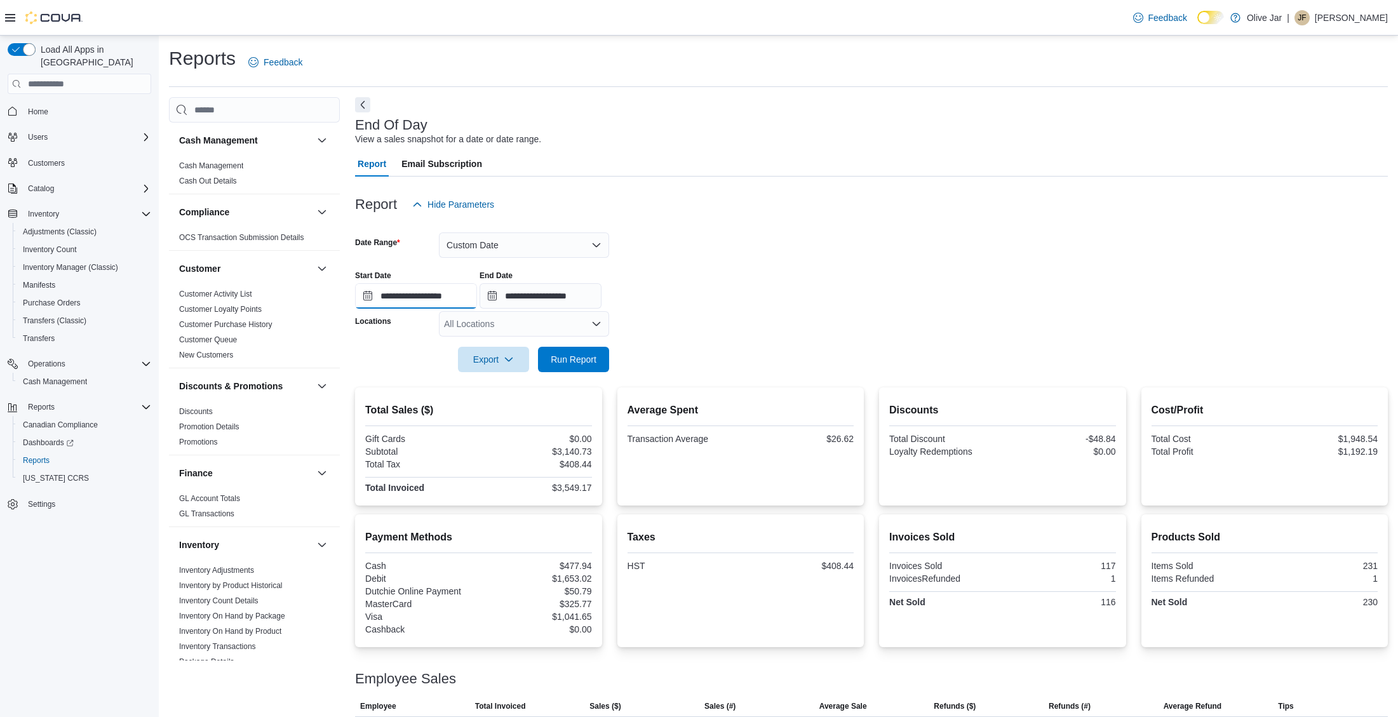
click at [443, 304] on input "**********" at bounding box center [416, 295] width 122 height 25
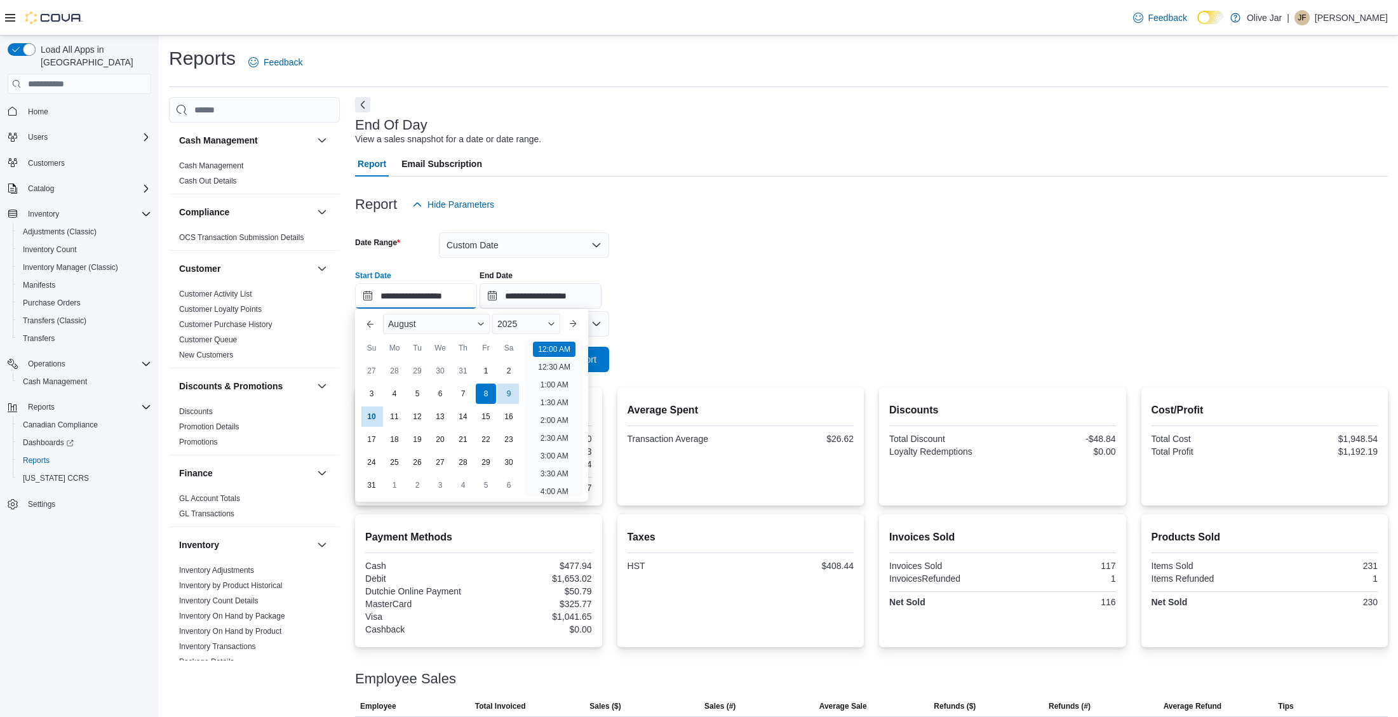
scroll to position [39, 0]
click at [52, 104] on link "Home" at bounding box center [38, 111] width 30 height 15
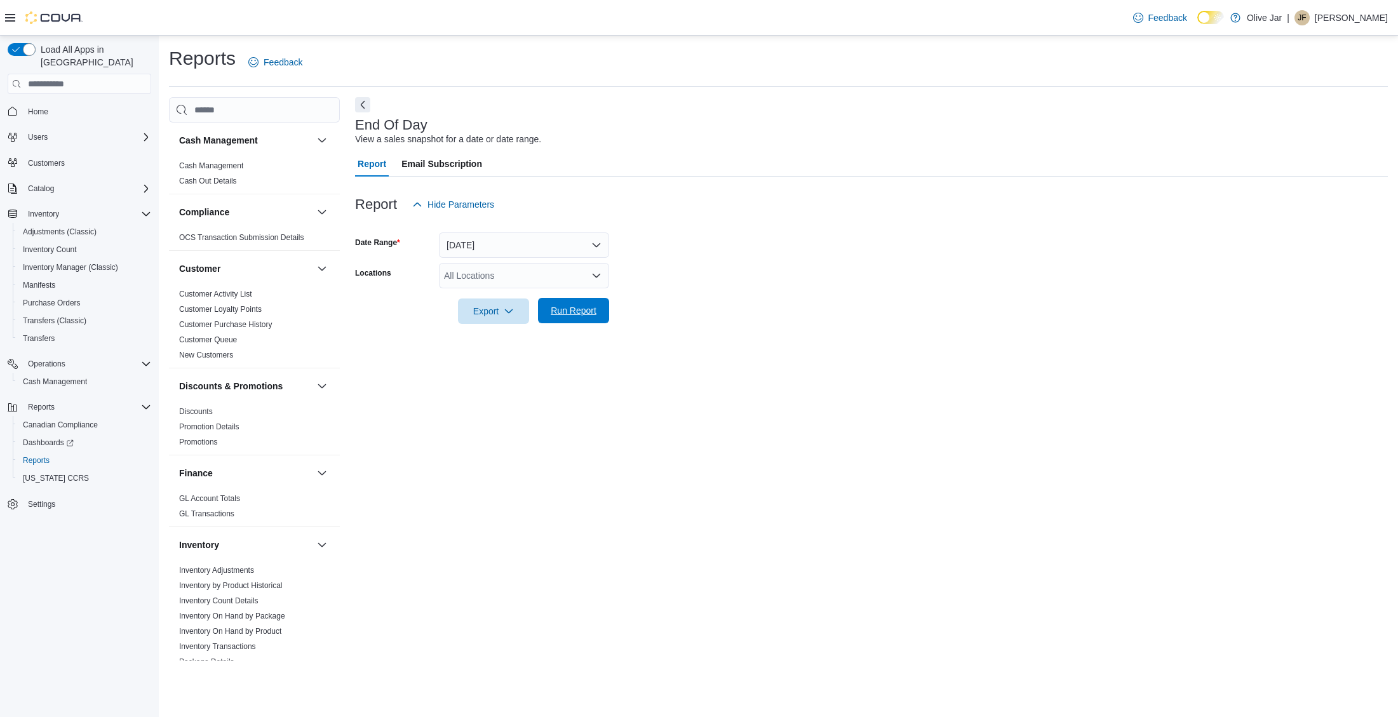
click at [600, 316] on span "Run Report" at bounding box center [574, 310] width 56 height 25
click at [554, 304] on span "Run Report" at bounding box center [574, 310] width 56 height 25
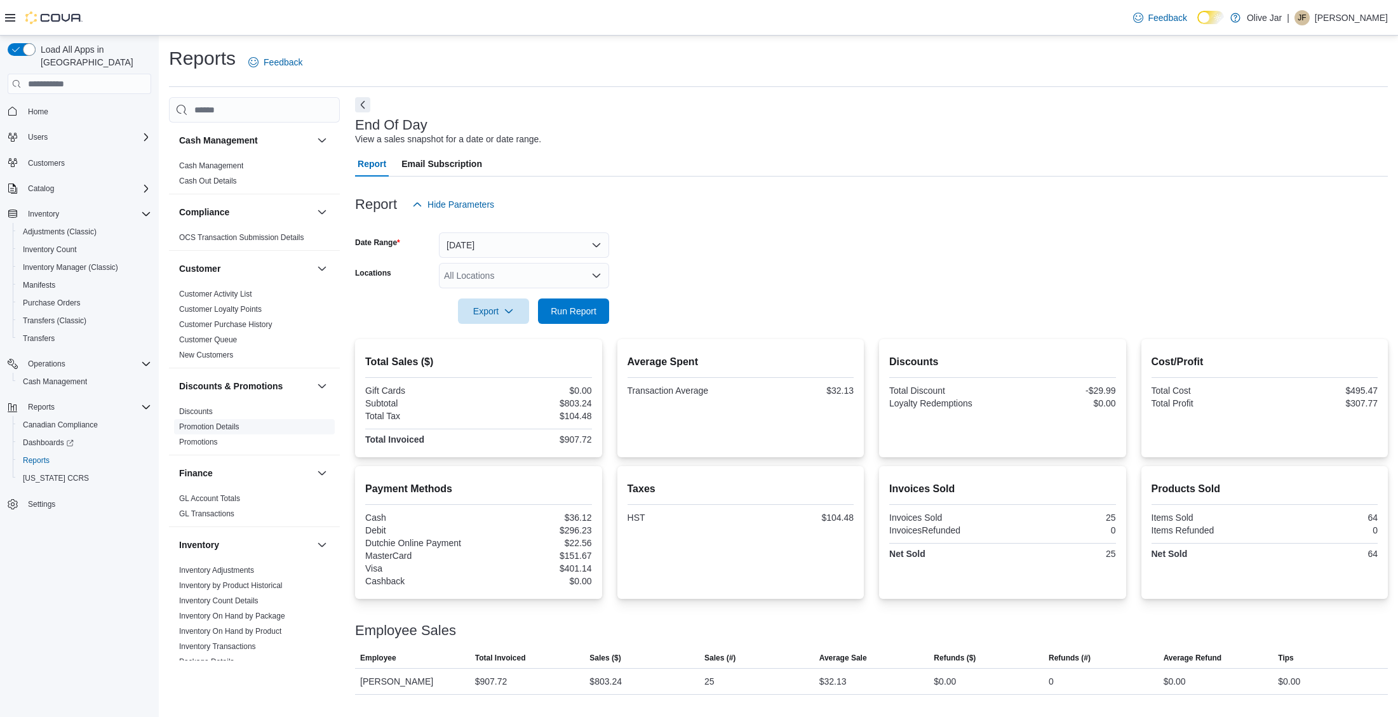
click at [232, 428] on link "Promotion Details" at bounding box center [209, 426] width 60 height 9
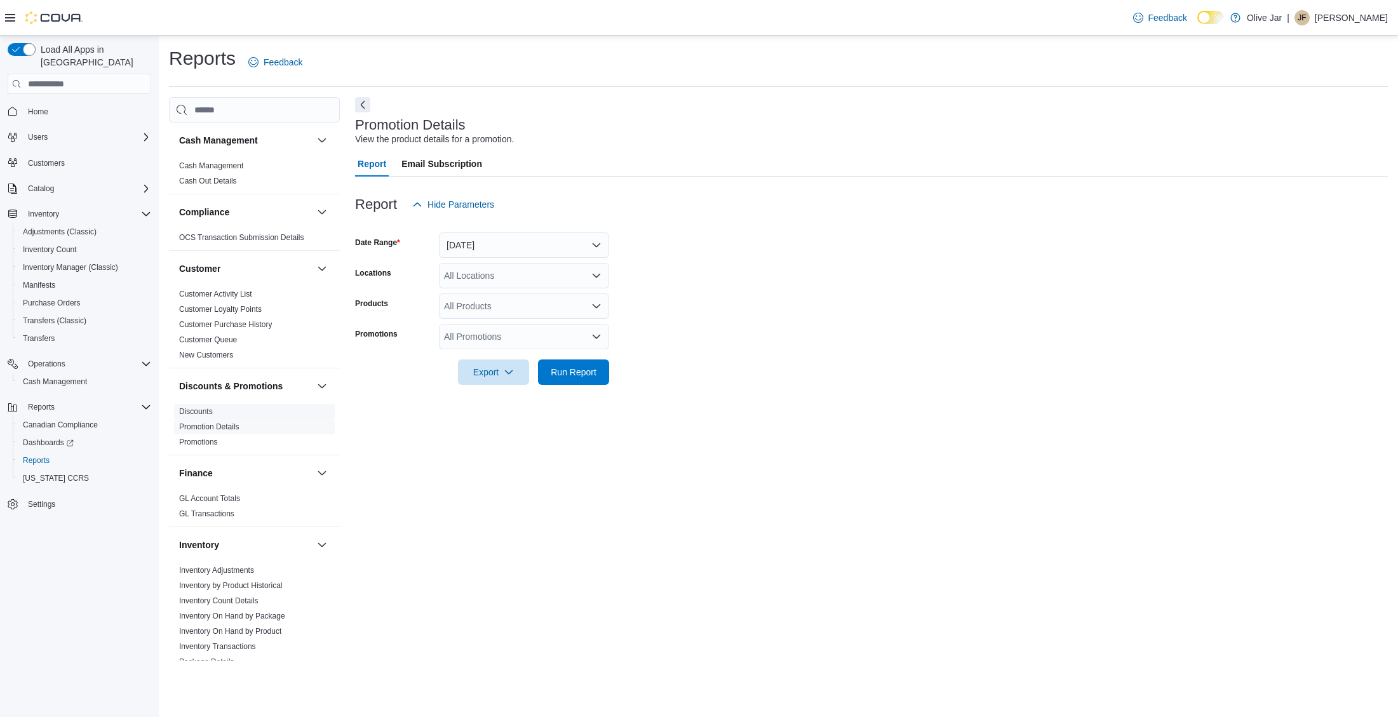
click at [211, 416] on span "Discounts" at bounding box center [196, 412] width 34 height 10
click at [212, 411] on link "Discounts" at bounding box center [196, 411] width 34 height 9
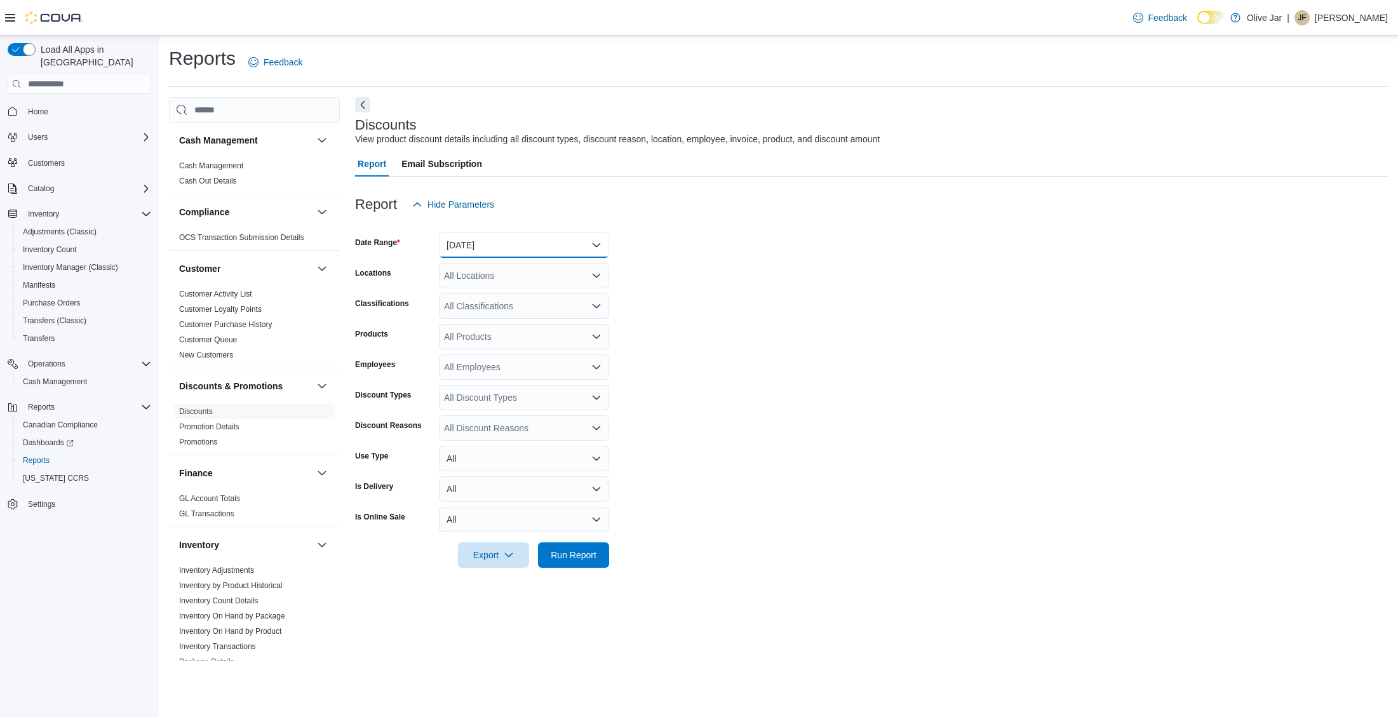
click at [477, 243] on button "Yesterday" at bounding box center [524, 245] width 170 height 25
click at [499, 276] on span "Custom Date" at bounding box center [531, 270] width 145 height 15
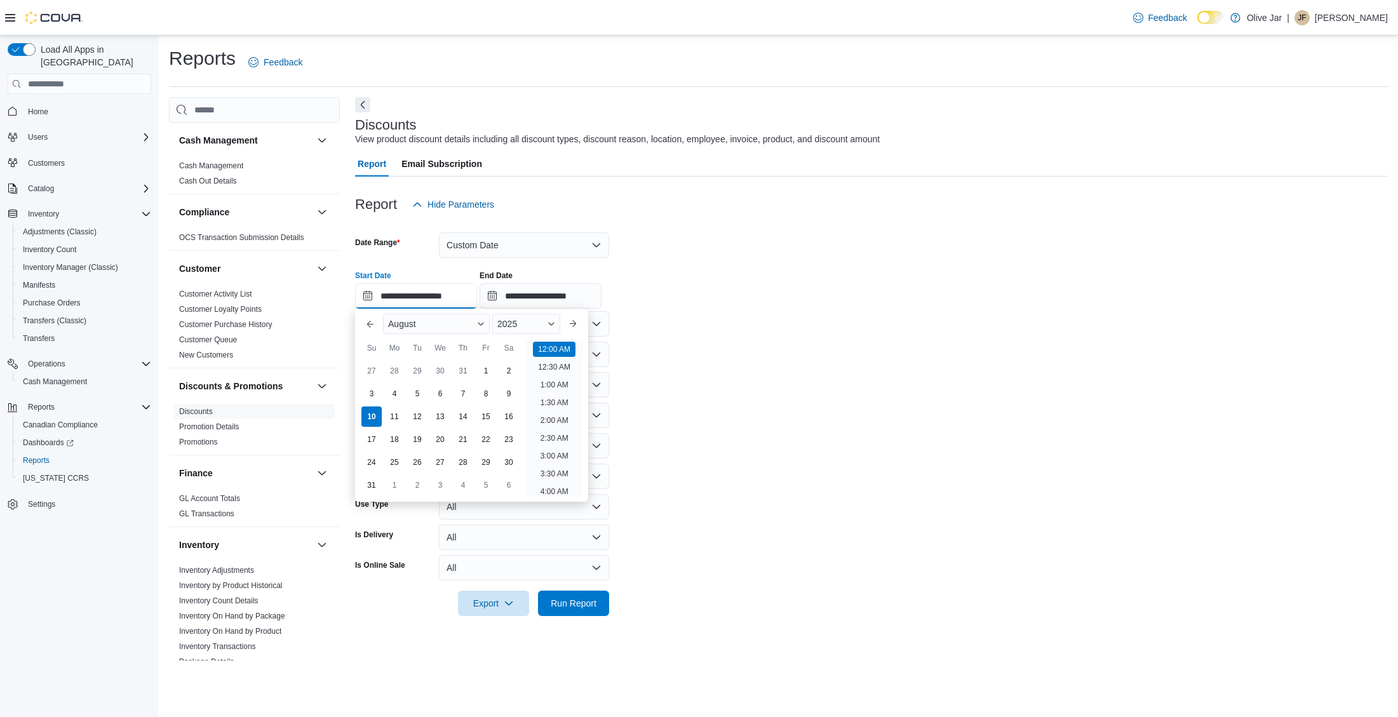
click at [474, 297] on input "**********" at bounding box center [416, 295] width 122 height 25
click at [483, 358] on div "Fr" at bounding box center [486, 348] width 20 height 20
click at [483, 359] on div "Su Mo Tu We Th Fr Sa" at bounding box center [440, 348] width 160 height 23
click at [484, 367] on div "1" at bounding box center [486, 371] width 22 height 22
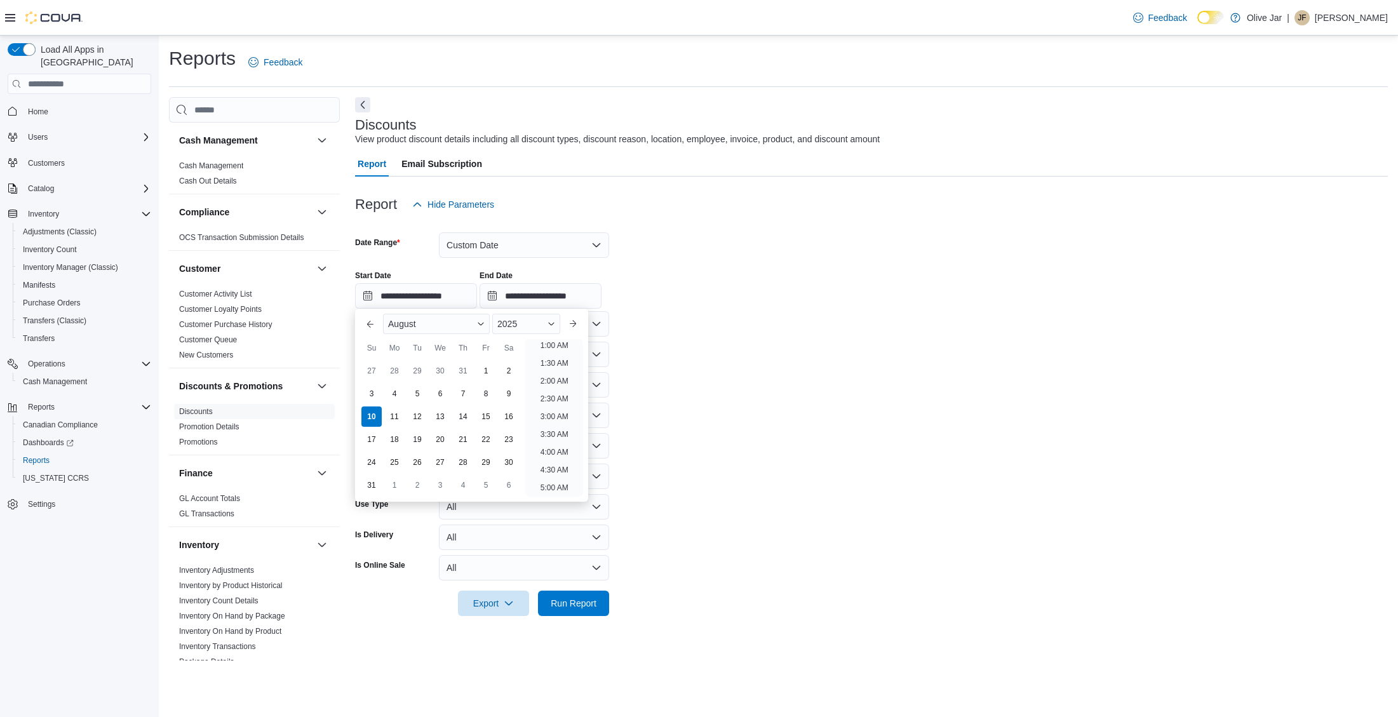
scroll to position [3, 0]
click at [549, 301] on input "**********" at bounding box center [541, 295] width 122 height 25
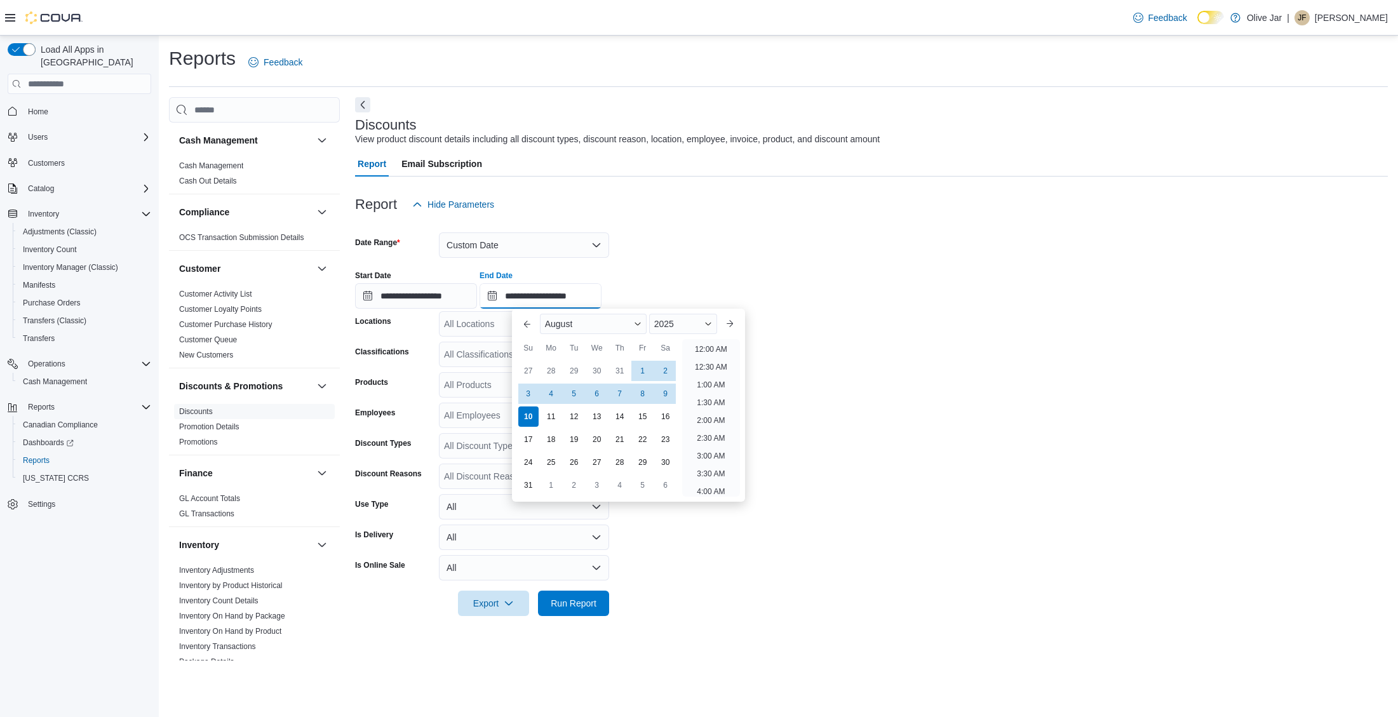
scroll to position [699, 0]
click at [526, 422] on div "10" at bounding box center [528, 417] width 22 height 22
click at [580, 609] on span "Run Report" at bounding box center [574, 603] width 46 height 13
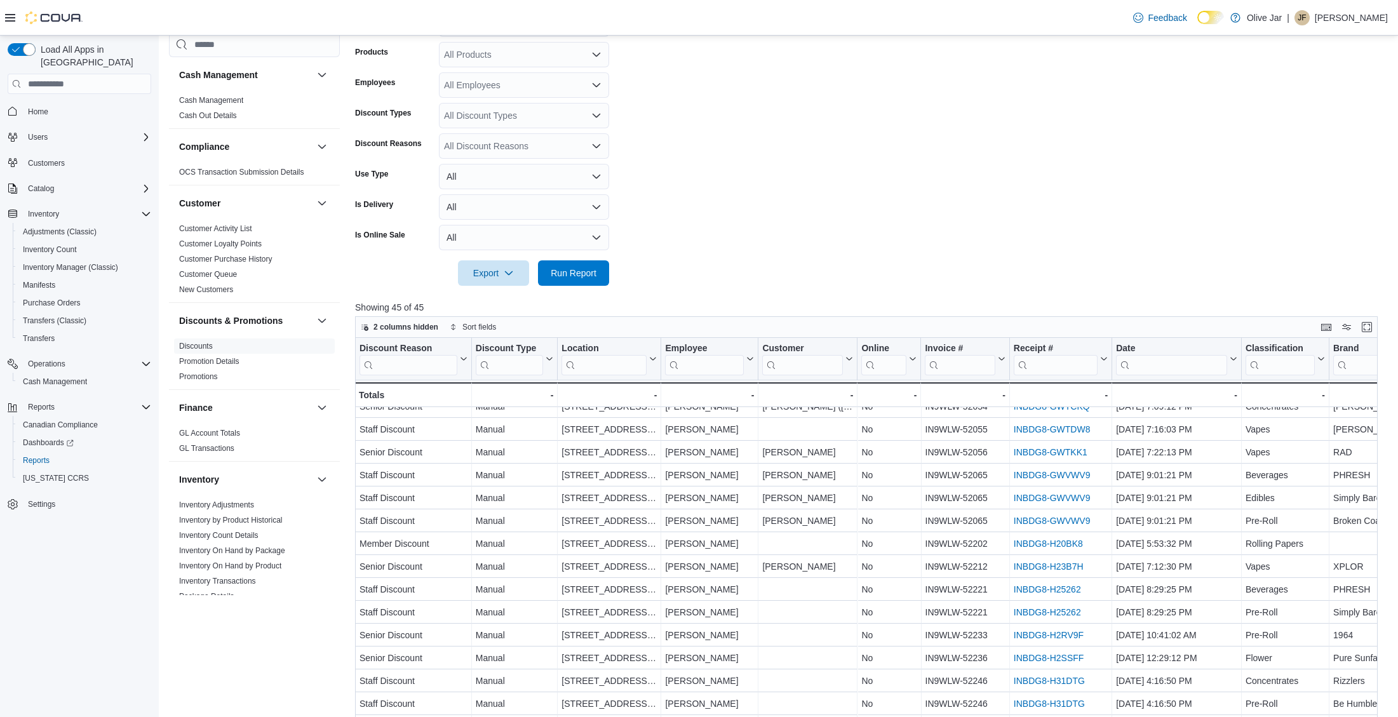
scroll to position [264, 1]
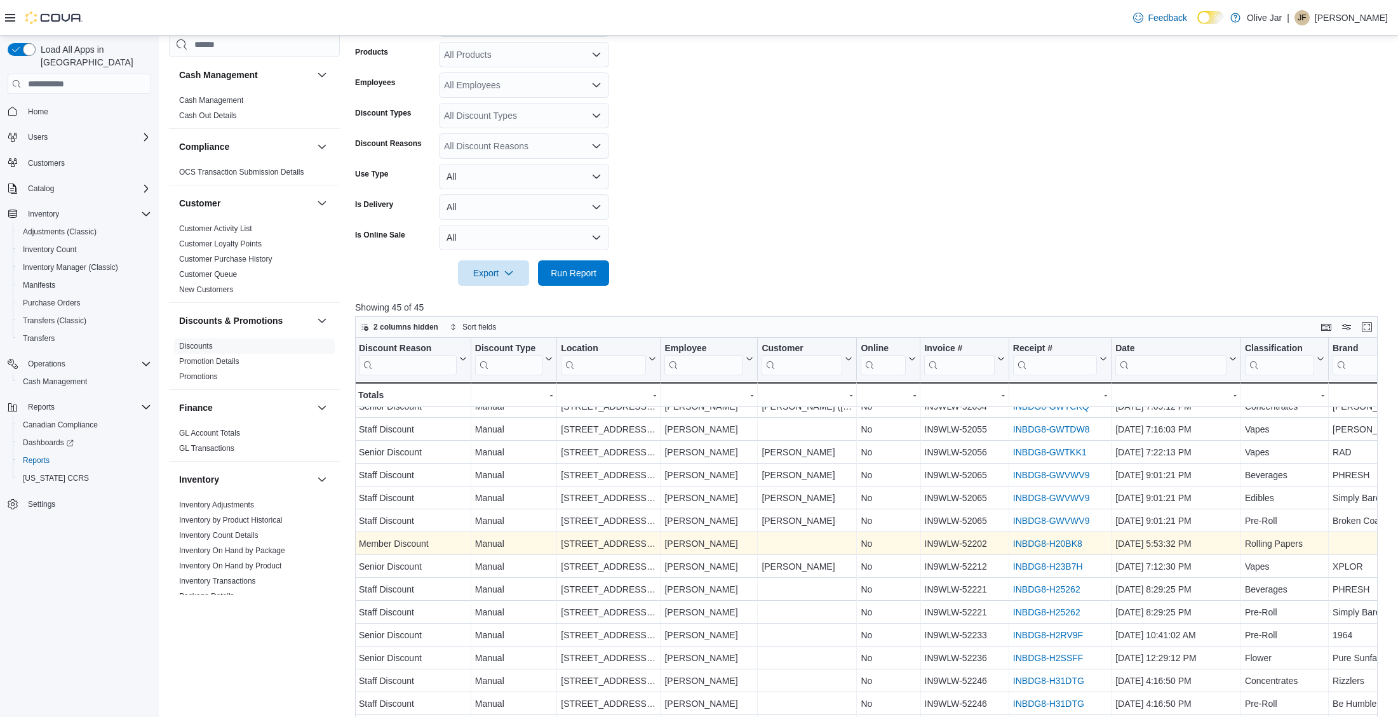
click at [1047, 541] on link "INBDG8-H20BK8" at bounding box center [1047, 544] width 69 height 10
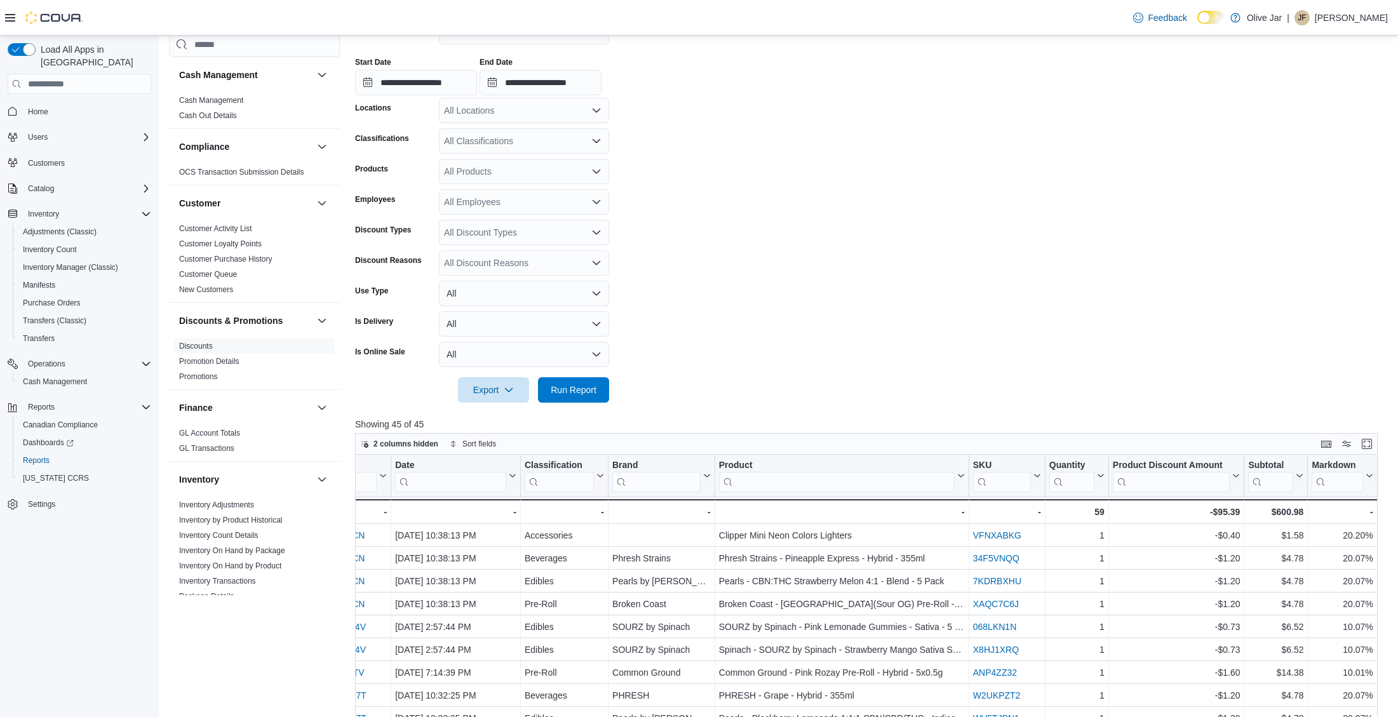
scroll to position [215, 0]
click at [451, 85] on input "**********" at bounding box center [416, 81] width 122 height 25
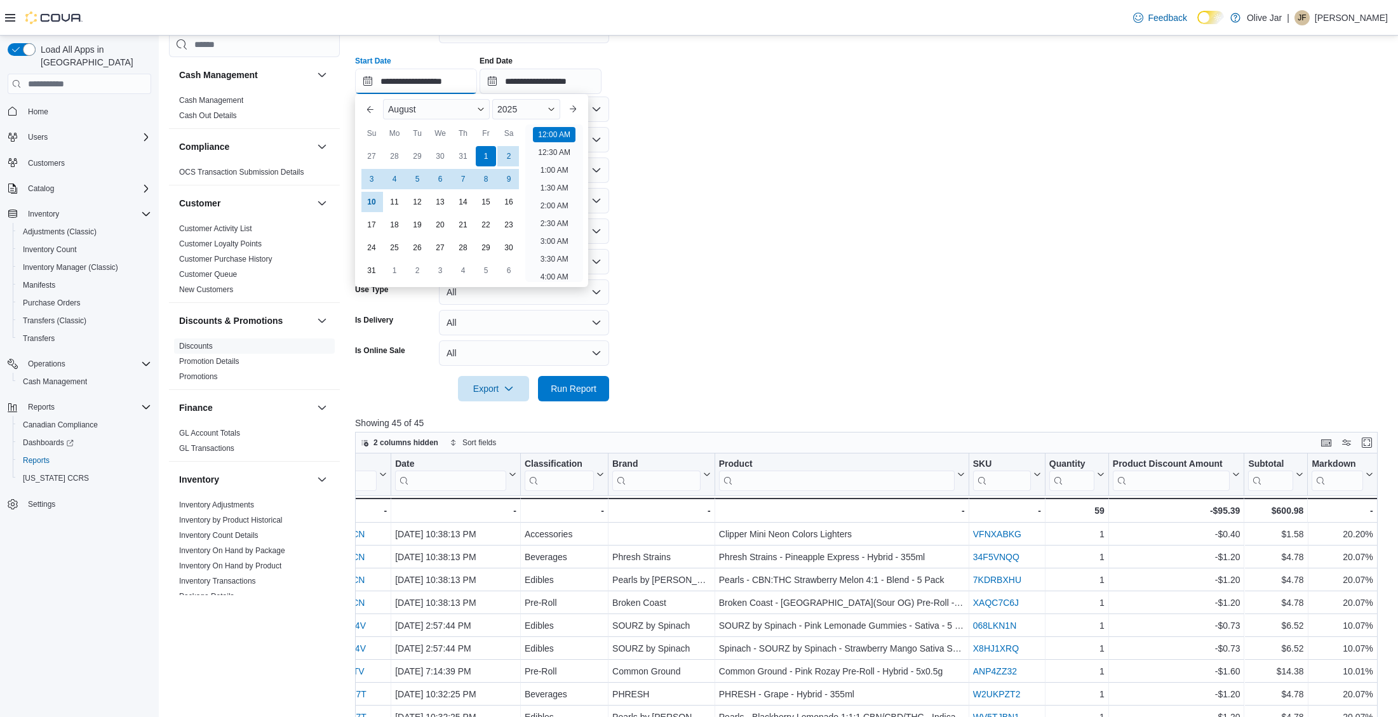
scroll to position [39, 0]
click at [361, 111] on button "Previous Month" at bounding box center [370, 109] width 20 height 20
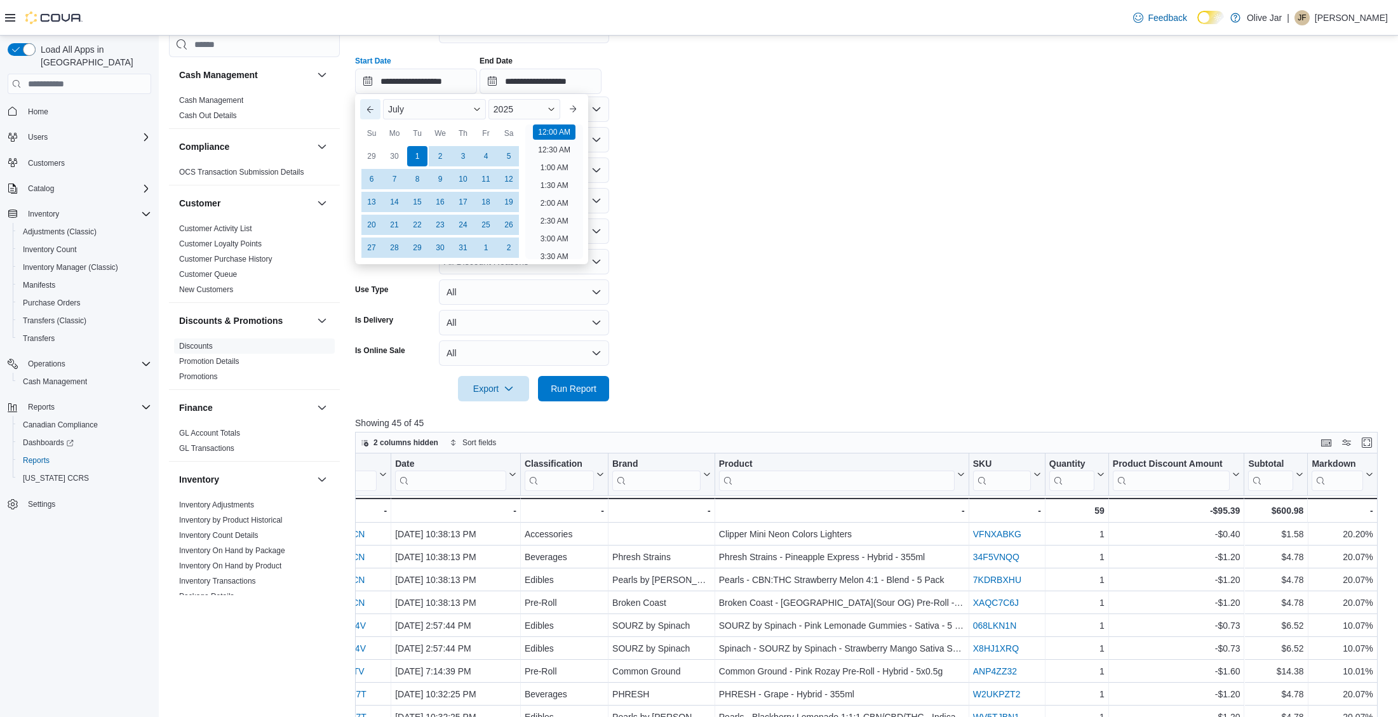
click at [361, 111] on button "Previous Month" at bounding box center [370, 109] width 20 height 20
type input "**********"
click at [460, 159] on div "1" at bounding box center [463, 156] width 22 height 22
click at [635, 142] on form "**********" at bounding box center [871, 202] width 1033 height 399
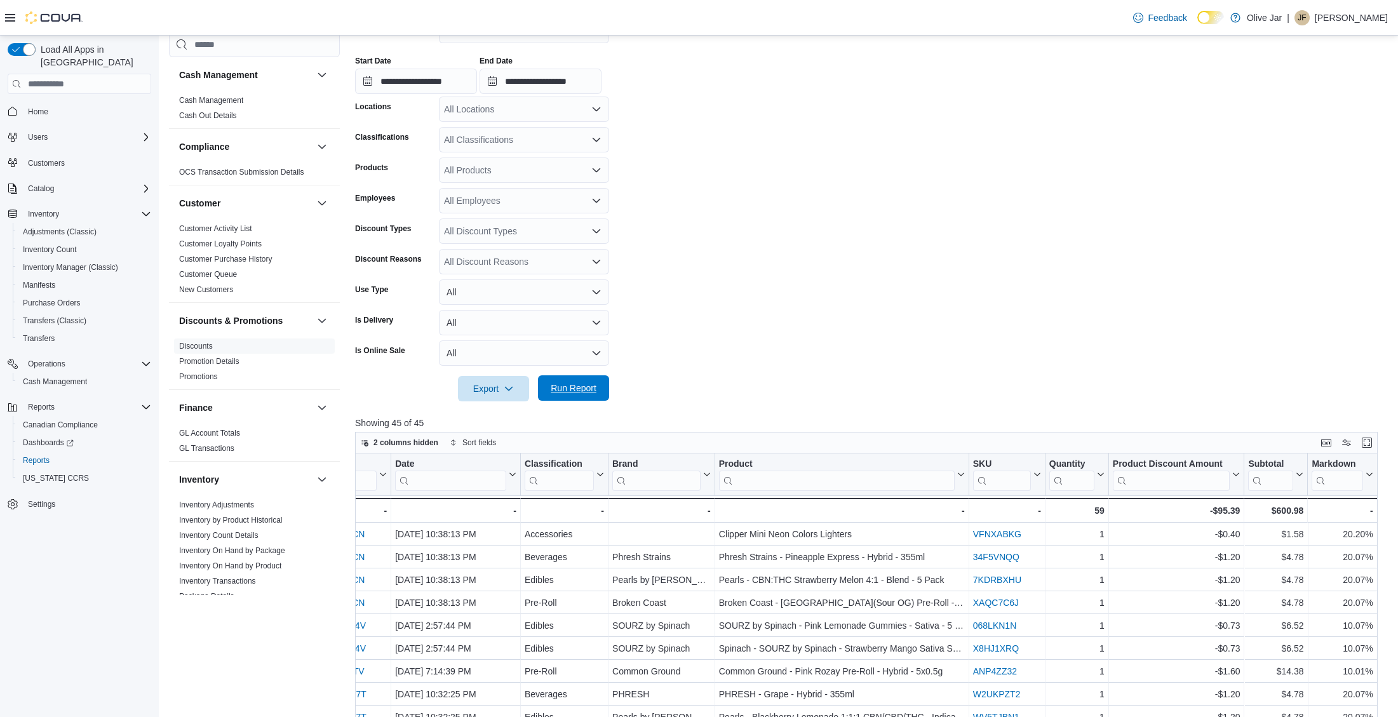
click at [600, 390] on span "Run Report" at bounding box center [574, 387] width 56 height 25
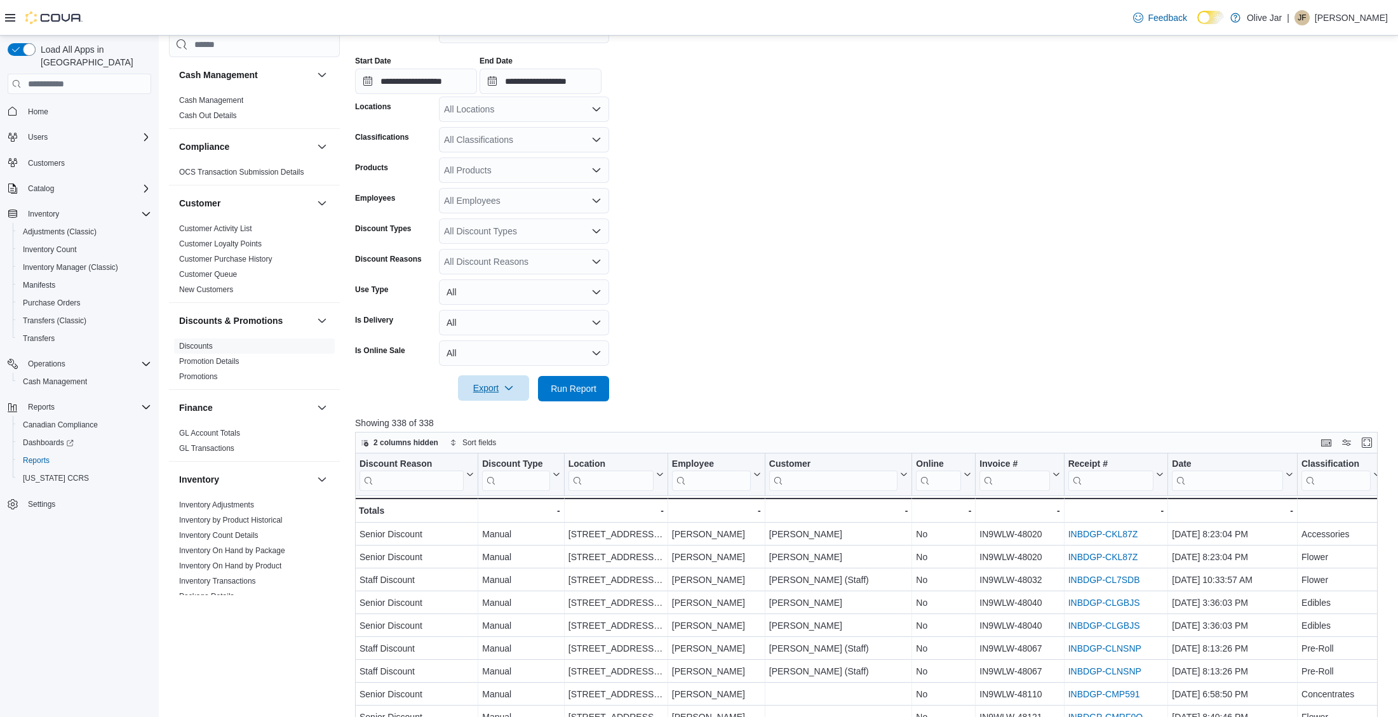
click at [496, 391] on span "Export" at bounding box center [494, 387] width 56 height 25
click at [507, 413] on span "Export to Excel" at bounding box center [495, 414] width 57 height 10
